Goal: Task Accomplishment & Management: Complete application form

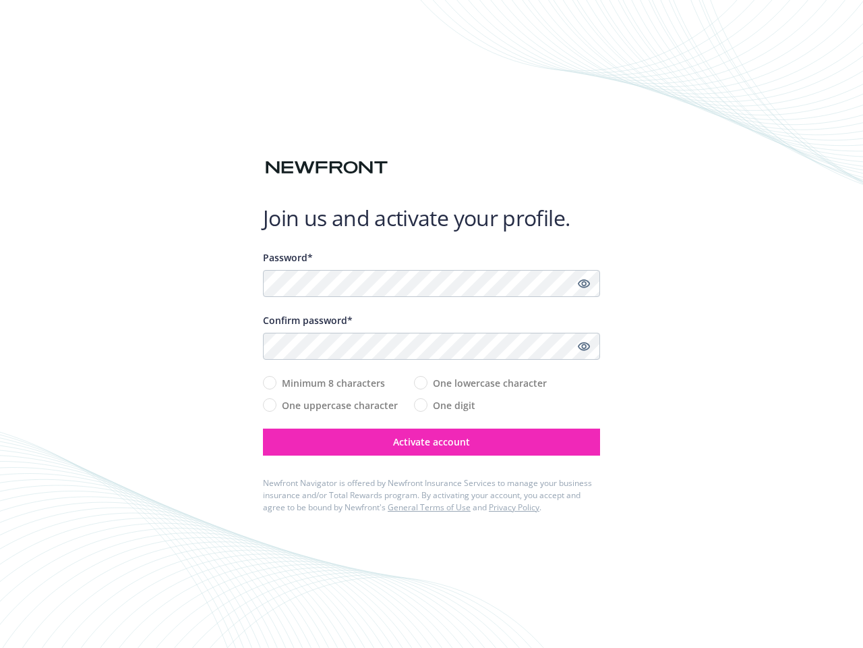
click at [432, 324] on div "Confirm password*" at bounding box center [431, 320] width 337 height 14
click at [584, 283] on icon "Show password" at bounding box center [584, 283] width 12 height 12
click at [584, 346] on icon "Show password" at bounding box center [584, 346] width 12 height 12
click at [432, 442] on span "Activate account" at bounding box center [431, 441] width 77 height 13
